Goal: Navigation & Orientation: Find specific page/section

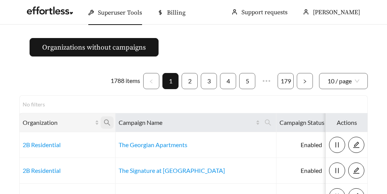
click at [106, 119] on icon "search" at bounding box center [107, 122] width 7 height 7
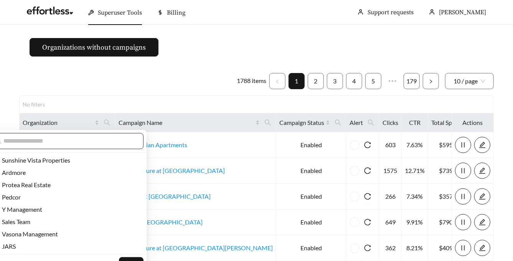
click at [90, 133] on span at bounding box center [65, 141] width 156 height 16
click at [83, 141] on input "text" at bounding box center [69, 140] width 132 height 9
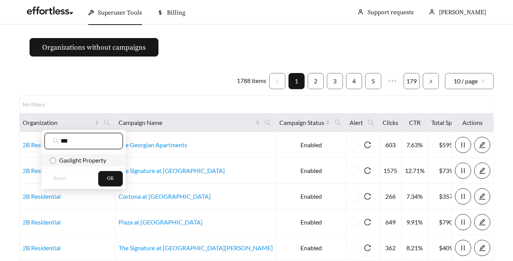
type input "***"
click at [70, 165] on li "Gaslight Property" at bounding box center [83, 160] width 84 height 12
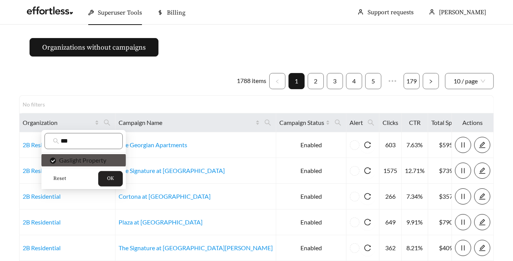
click at [107, 175] on button "OK" at bounding box center [110, 178] width 25 height 15
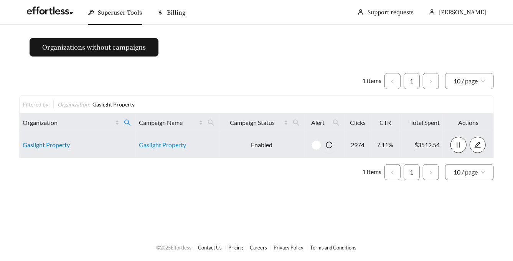
click at [36, 142] on link "Gaslight Property" at bounding box center [46, 144] width 47 height 7
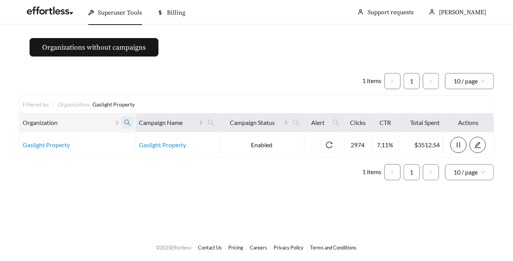
click at [125, 125] on icon "search" at bounding box center [127, 122] width 7 height 7
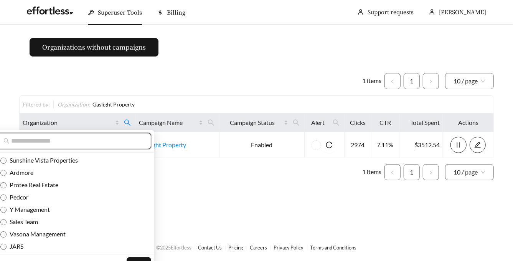
click at [106, 140] on input "text" at bounding box center [77, 140] width 132 height 9
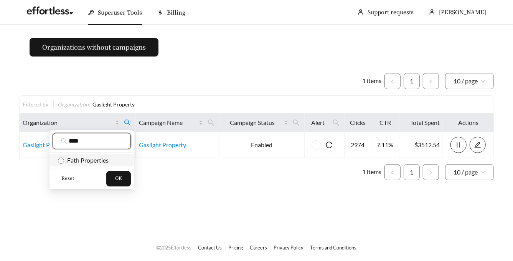
type input "****"
click at [85, 159] on span "Fath Properties" at bounding box center [86, 159] width 45 height 7
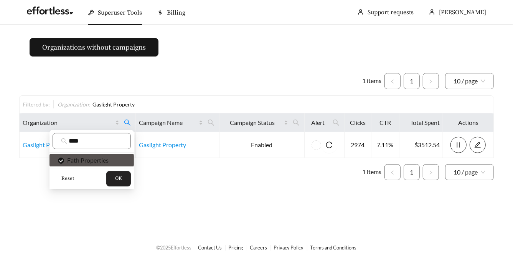
click at [119, 178] on span "OK" at bounding box center [118, 179] width 7 height 8
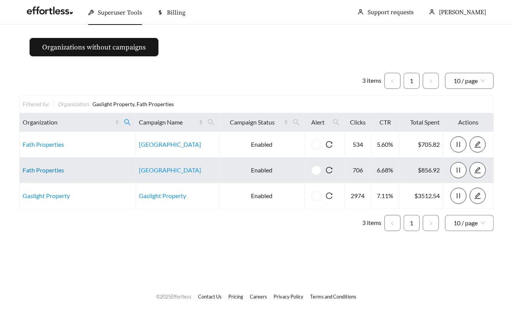
click at [45, 172] on link "Fath Properties" at bounding box center [43, 170] width 41 height 7
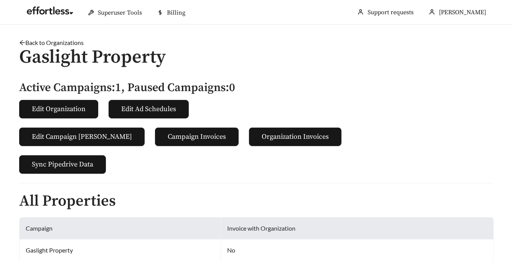
scroll to position [239, 0]
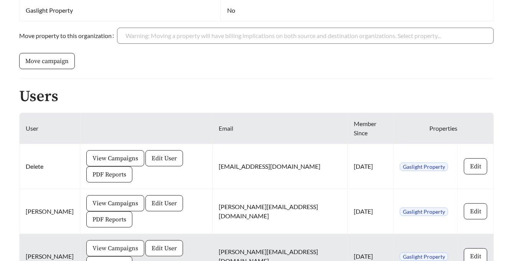
click at [126, 243] on span "View Campaigns" at bounding box center [115, 247] width 46 height 9
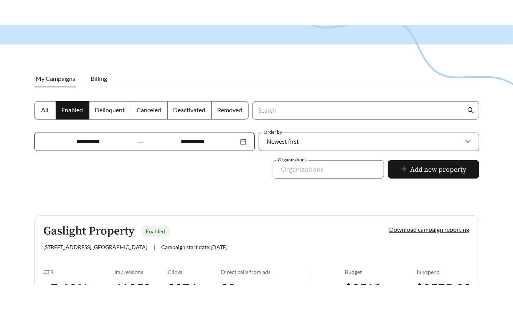
scroll to position [50, 0]
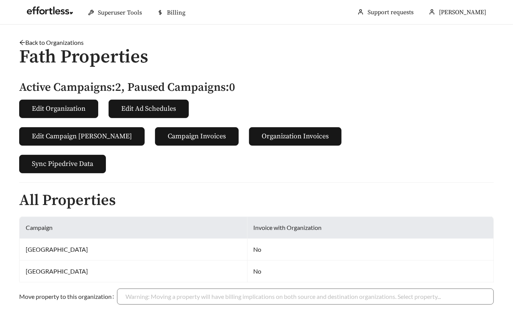
scroll to position [180, 0]
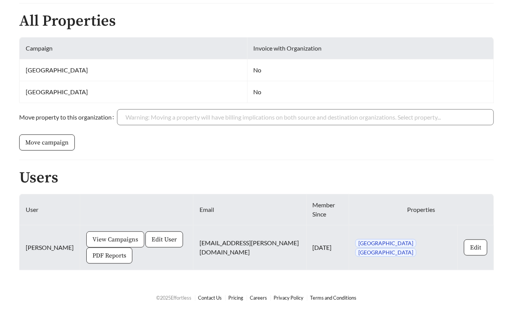
click at [102, 240] on span "View Campaigns" at bounding box center [115, 239] width 46 height 9
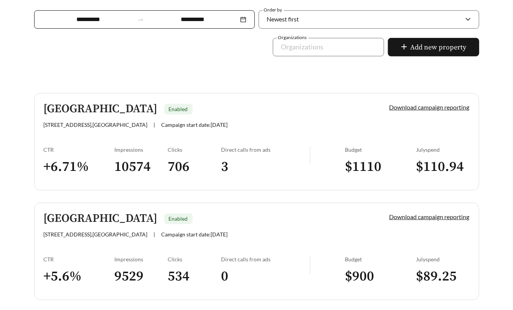
scroll to position [201, 0]
